Goal: Task Accomplishment & Management: Complete application form

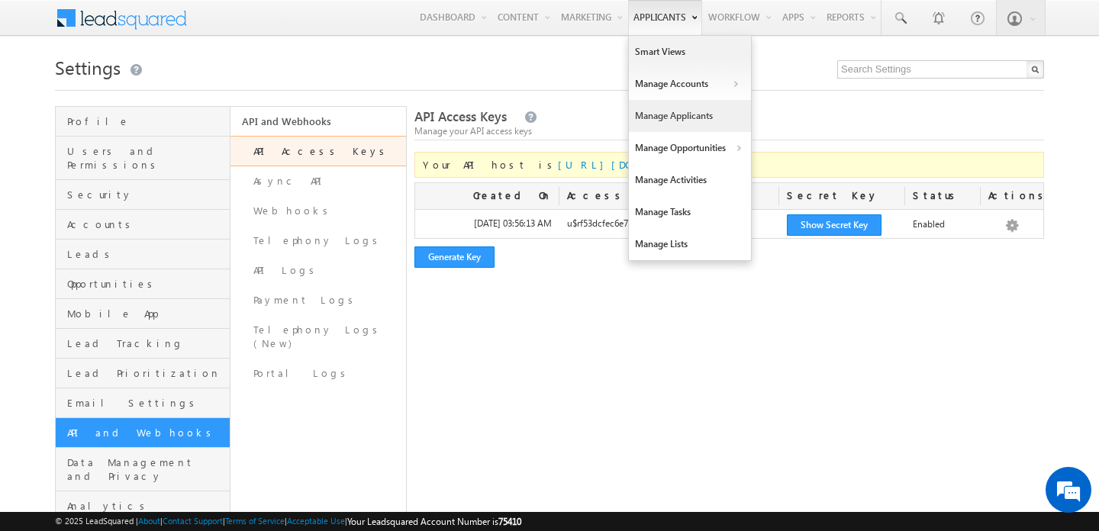
click at [659, 120] on link "Manage Applicants" at bounding box center [690, 116] width 122 height 32
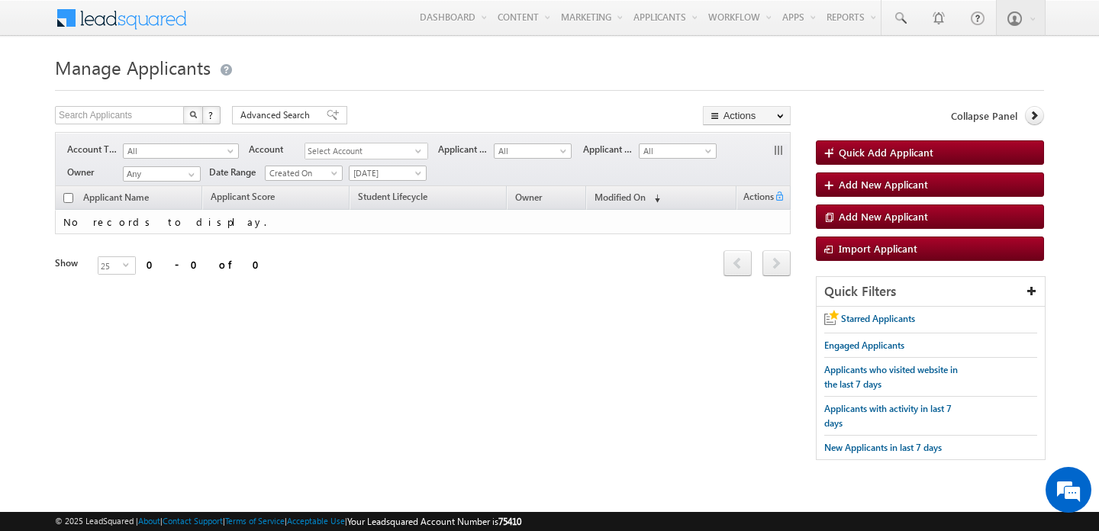
click at [337, 151] on span "Select Account" at bounding box center [360, 152] width 110 height 16
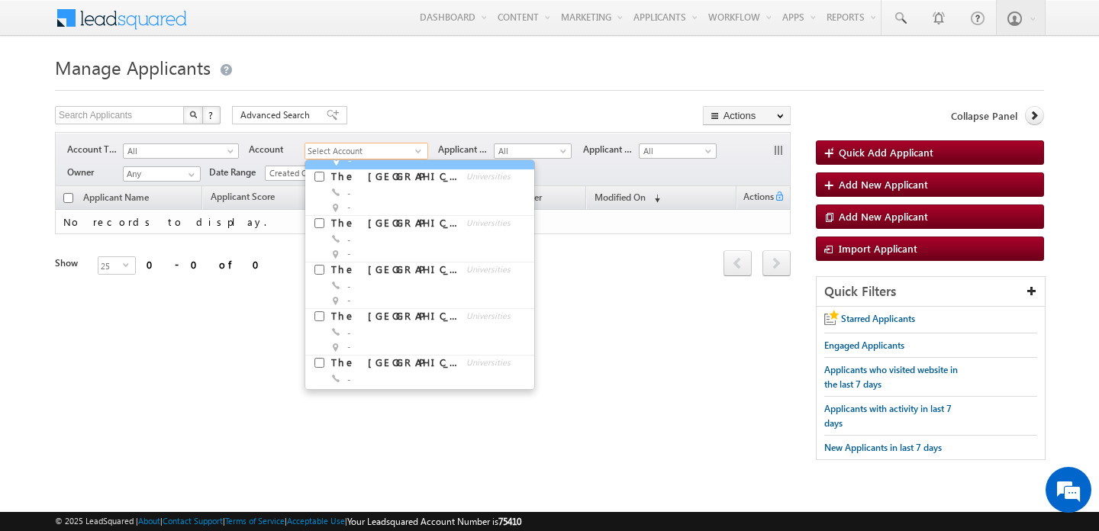
scroll to position [268, 0]
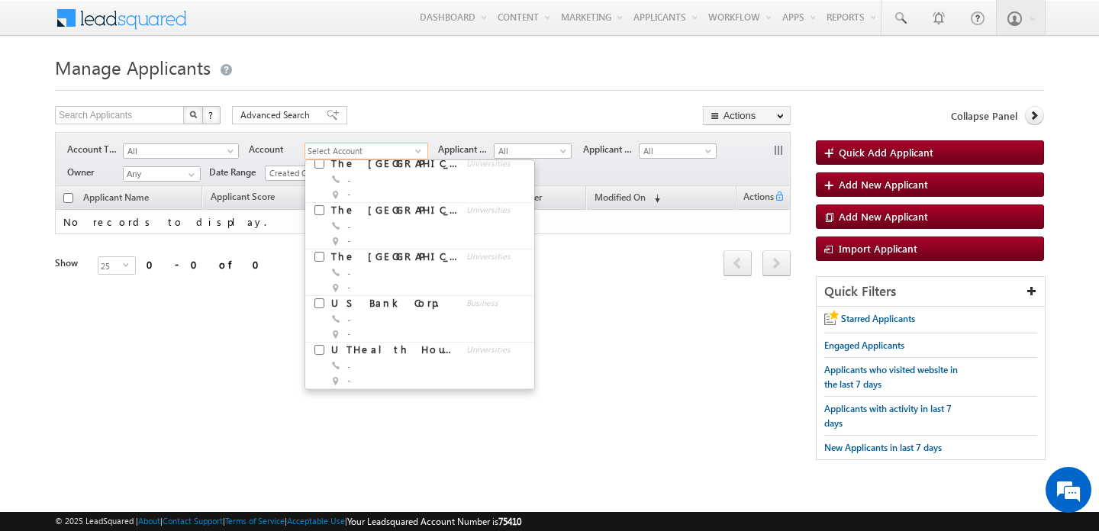
click at [660, 348] on div "Search Applicants X ? 0 results found Advanced Search Advanced Search Advanced …" at bounding box center [549, 291] width 989 height 370
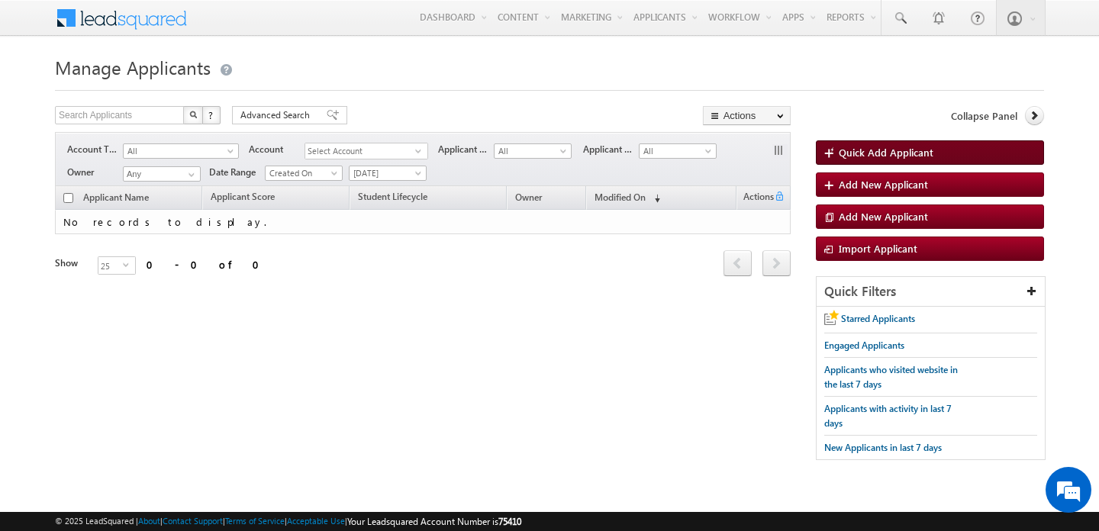
scroll to position [0, 0]
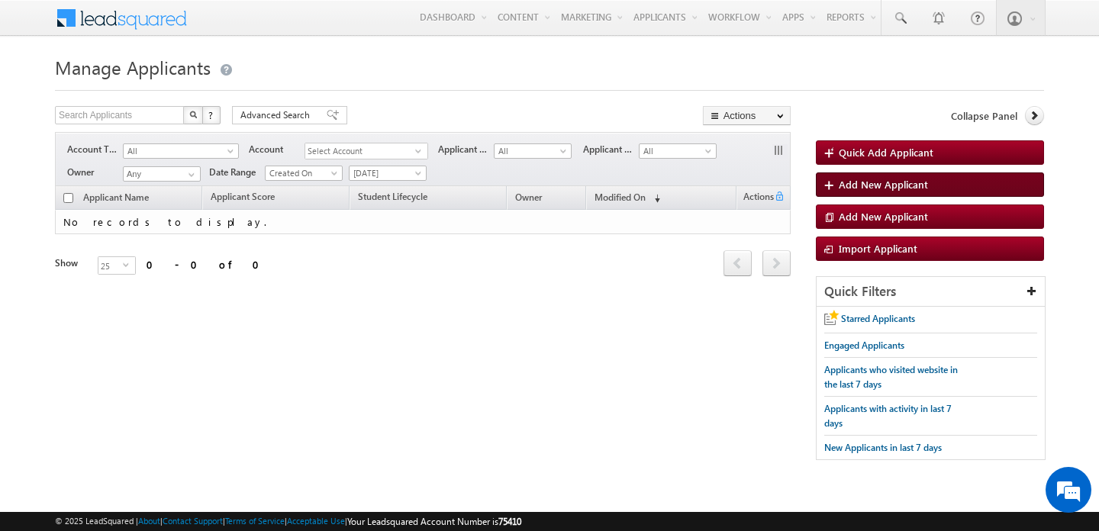
click at [899, 187] on span "Add New Applicant" at bounding box center [883, 184] width 89 height 13
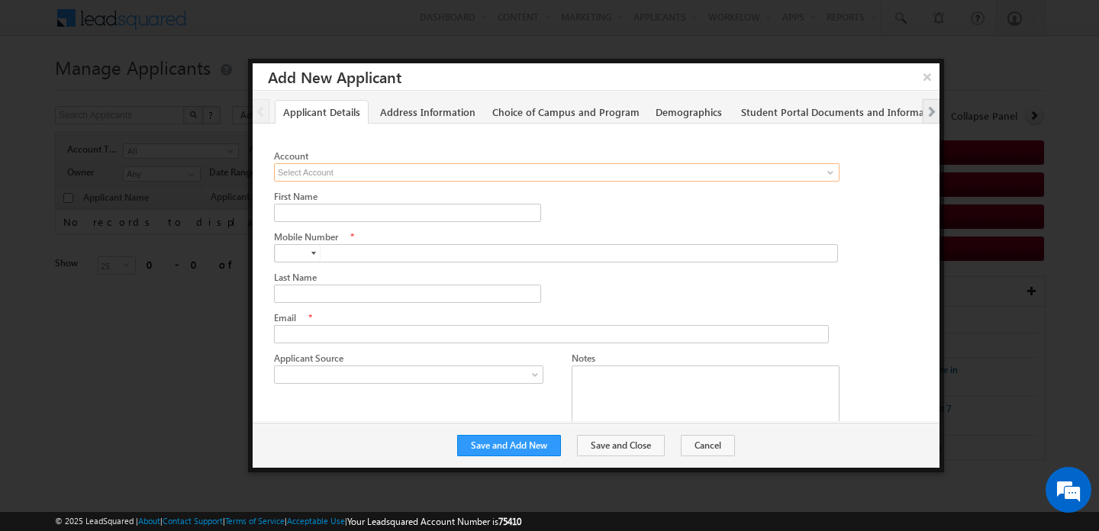
click at [435, 173] on input at bounding box center [557, 172] width 566 height 18
click at [435, 175] on input at bounding box center [557, 172] width 566 height 18
click at [833, 173] on span at bounding box center [831, 172] width 12 height 12
click at [879, 179] on div at bounding box center [600, 169] width 652 height 40
click at [412, 214] on input "First Name" at bounding box center [407, 213] width 267 height 18
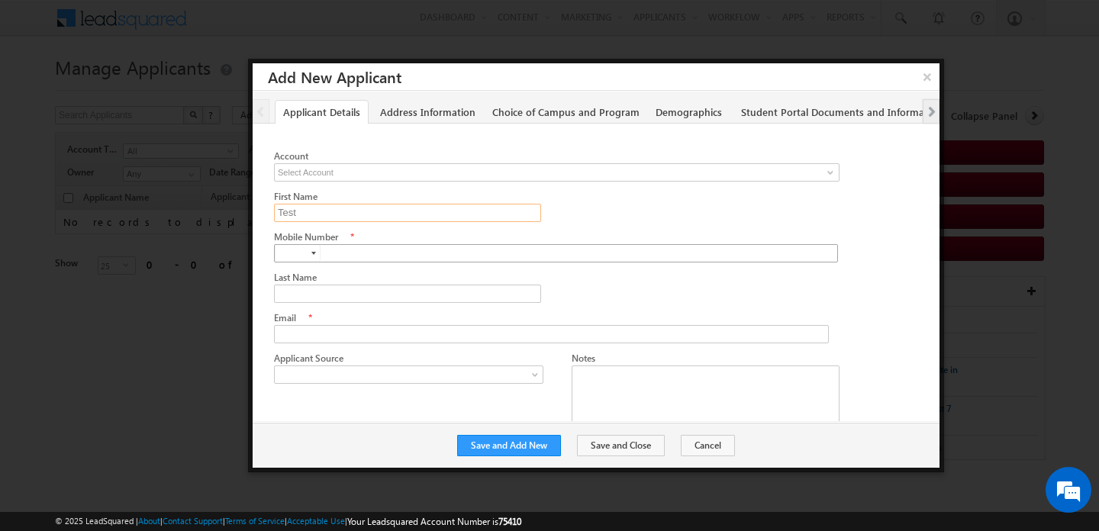
type input "Test"
click at [396, 249] on input "text" at bounding box center [556, 253] width 564 height 18
type input "+91"
click at [390, 250] on input "text" at bounding box center [556, 253] width 564 height 18
type input "09786047798"
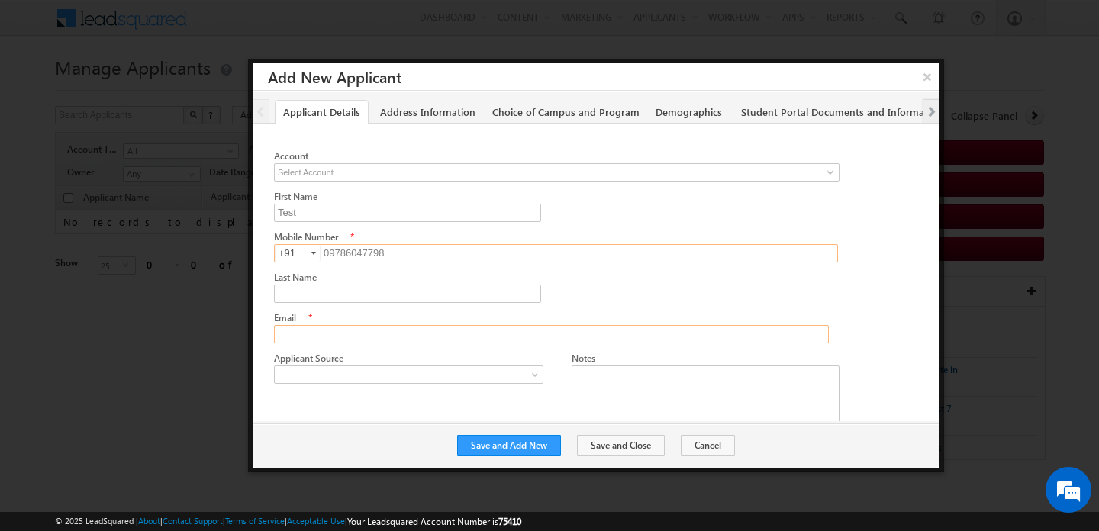
type input "updated12345@gmail.com"
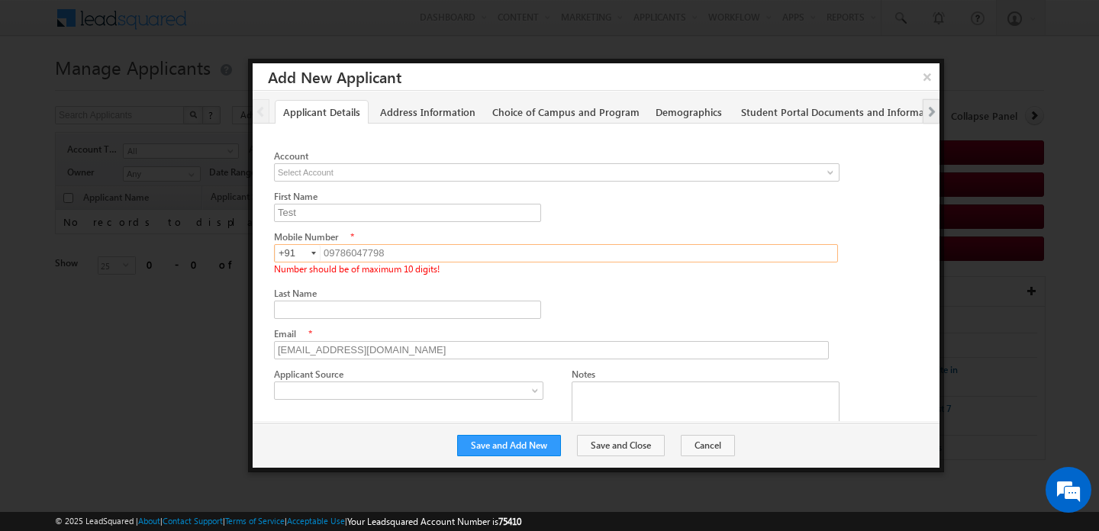
click at [328, 249] on input "09786047798" at bounding box center [556, 253] width 564 height 18
type input "9786047798"
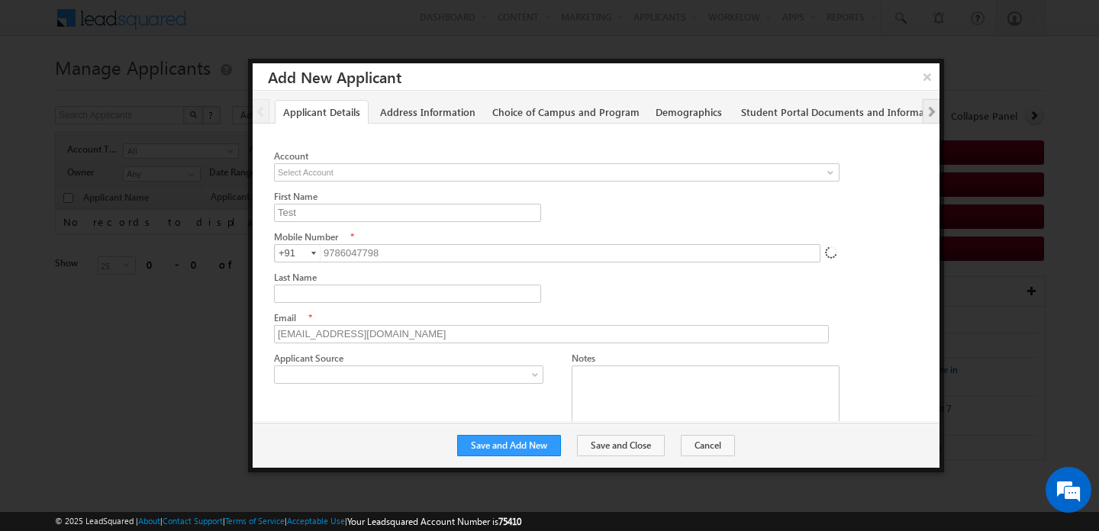
click at [386, 281] on div "Account 11 results are available, use up and down arrow keys to navigate. Madis…" at bounding box center [600, 324] width 652 height 350
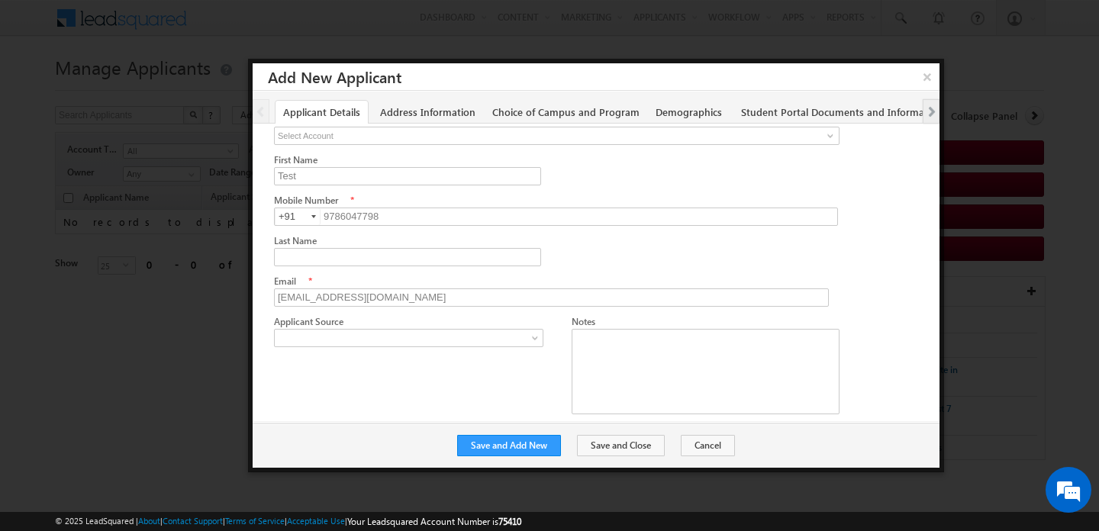
scroll to position [37, 0]
click at [313, 293] on input "updated12345@gmail.com" at bounding box center [551, 297] width 555 height 18
type input "mahi@gmail.com"
click at [382, 367] on div at bounding box center [600, 368] width 652 height 108
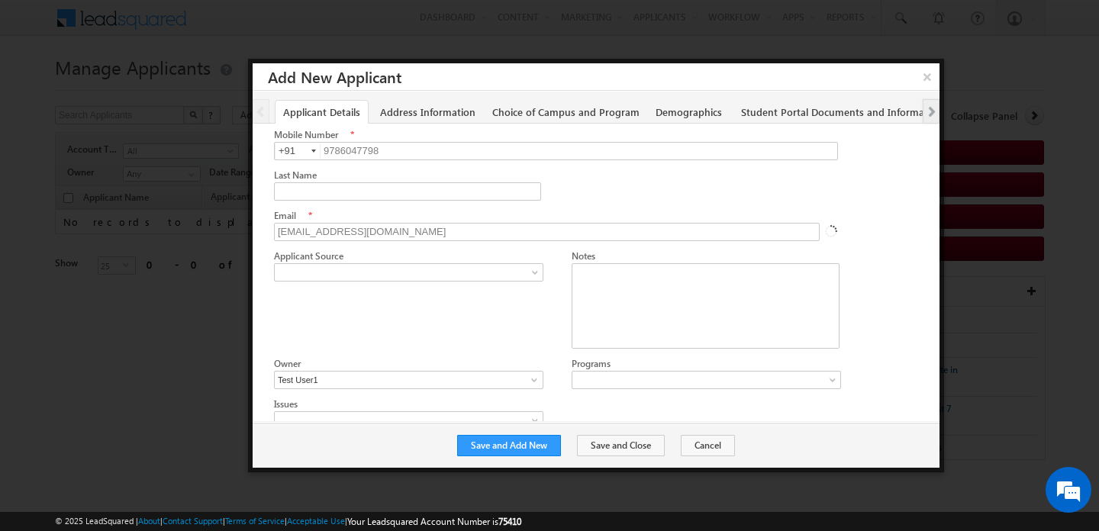
scroll to position [105, 0]
click at [609, 447] on button "Save and Close" at bounding box center [621, 445] width 88 height 21
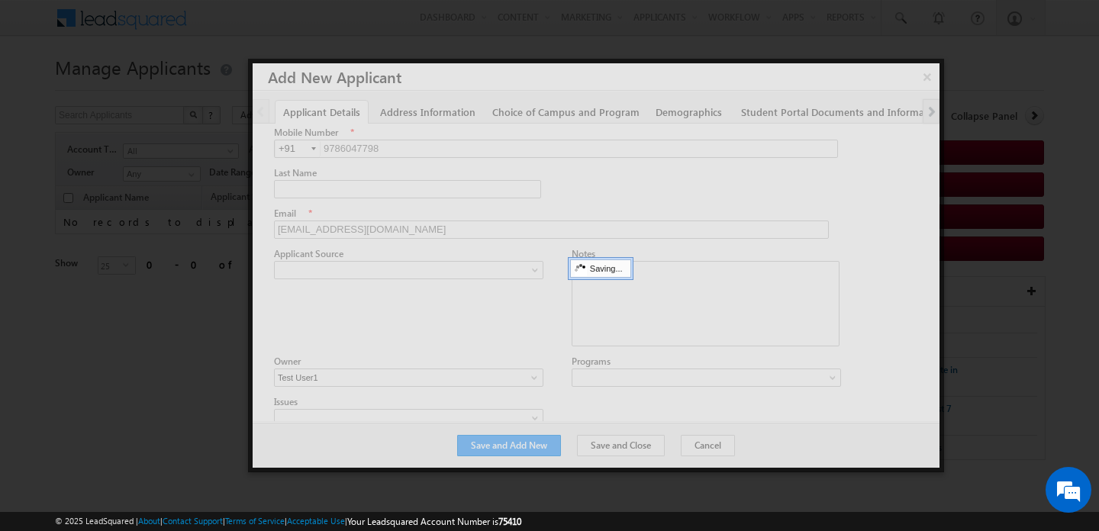
scroll to position [0, 0]
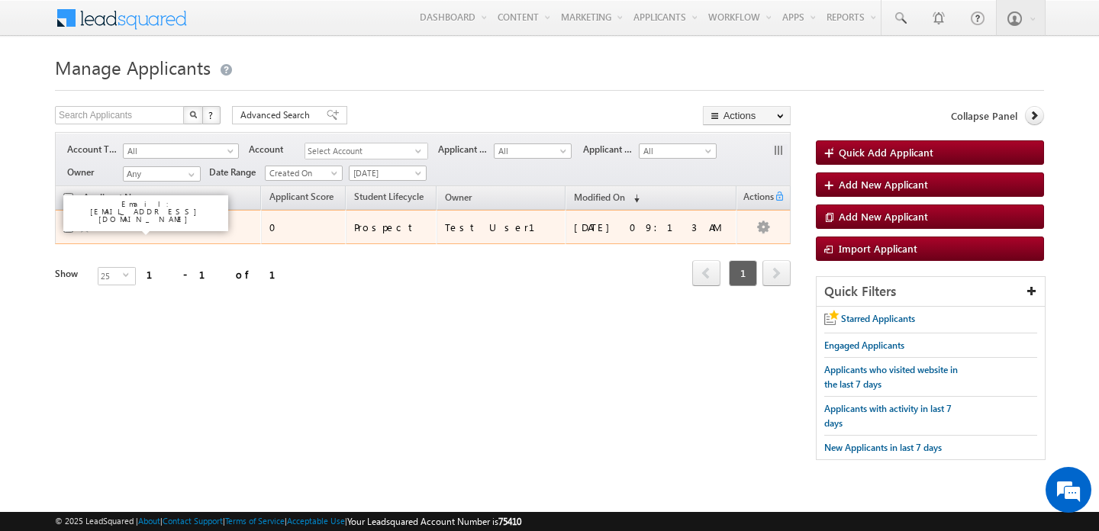
click at [111, 227] on link "Test" at bounding box center [109, 226] width 15 height 11
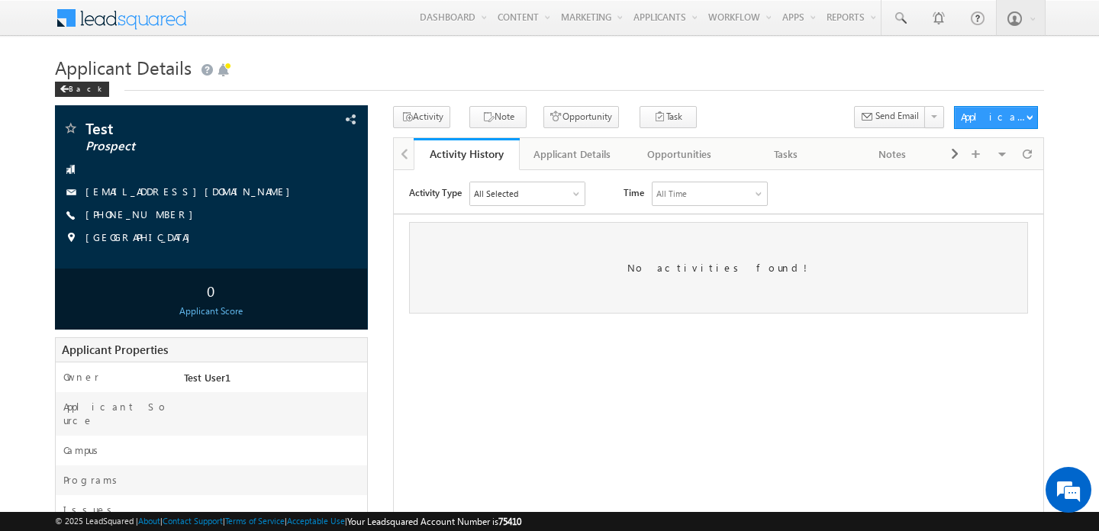
click at [684, 324] on html "Activity Type All Selected Select All Sales Activities 1 Sales Activity Opportu…" at bounding box center [719, 246] width 650 height 155
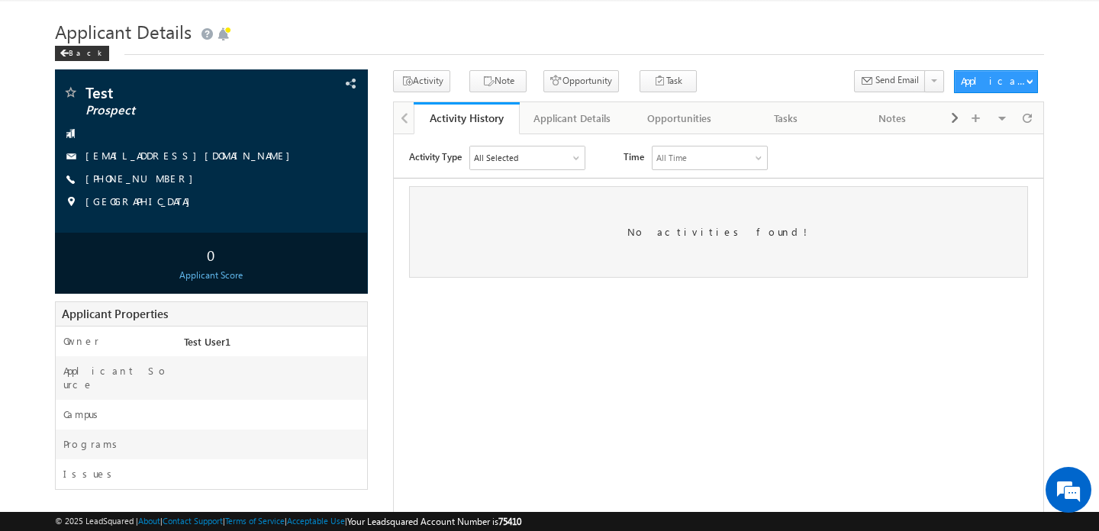
scroll to position [38, 0]
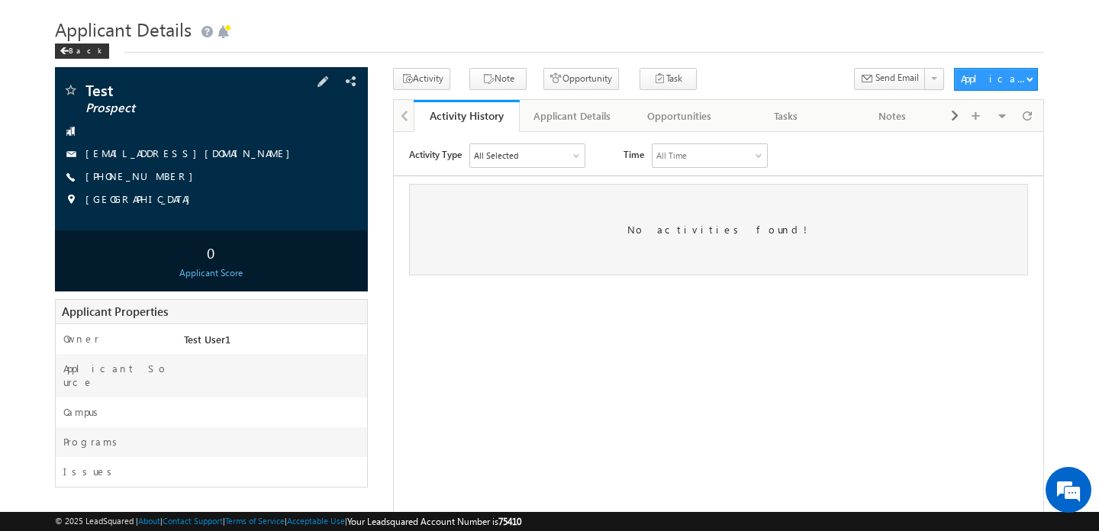
drag, startPoint x: 83, startPoint y: 153, endPoint x: 169, endPoint y: 153, distance: 86.3
click at [169, 153] on div "mahi@gmail.com" at bounding box center [212, 154] width 298 height 15
drag, startPoint x: 171, startPoint y: 155, endPoint x: 161, endPoint y: 160, distance: 11.3
click at [161, 160] on div "mahi@gmail.com" at bounding box center [212, 154] width 298 height 15
copy div "mahi@gmail.com"
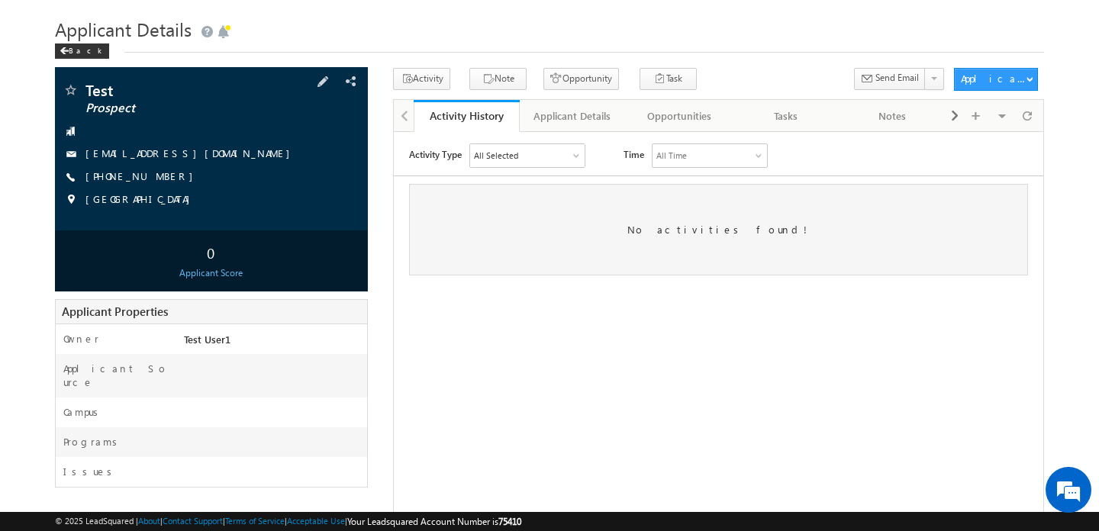
click at [159, 175] on div "+91-9786047798" at bounding box center [212, 176] width 298 height 15
copy div "+91-9786047798"
